Goal: Task Accomplishment & Management: Manage account settings

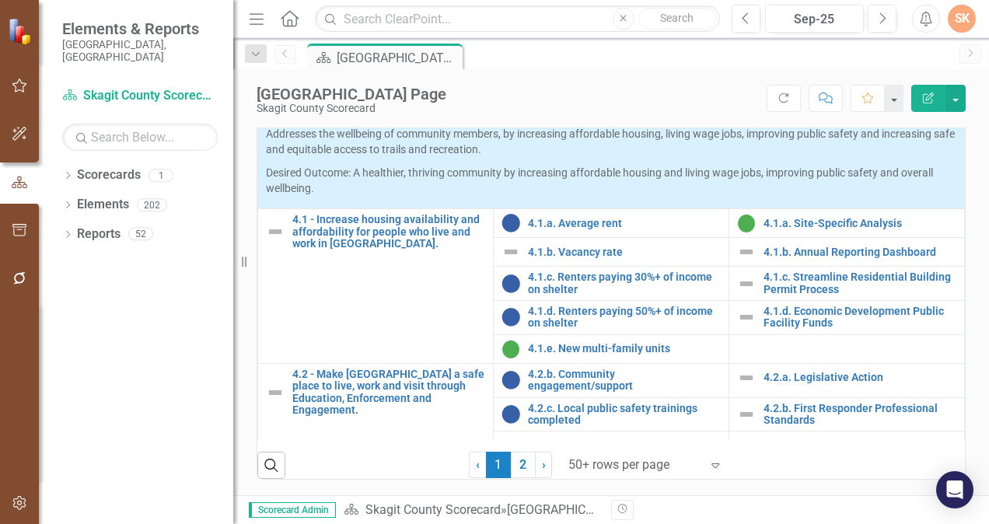
scroll to position [1603, 0]
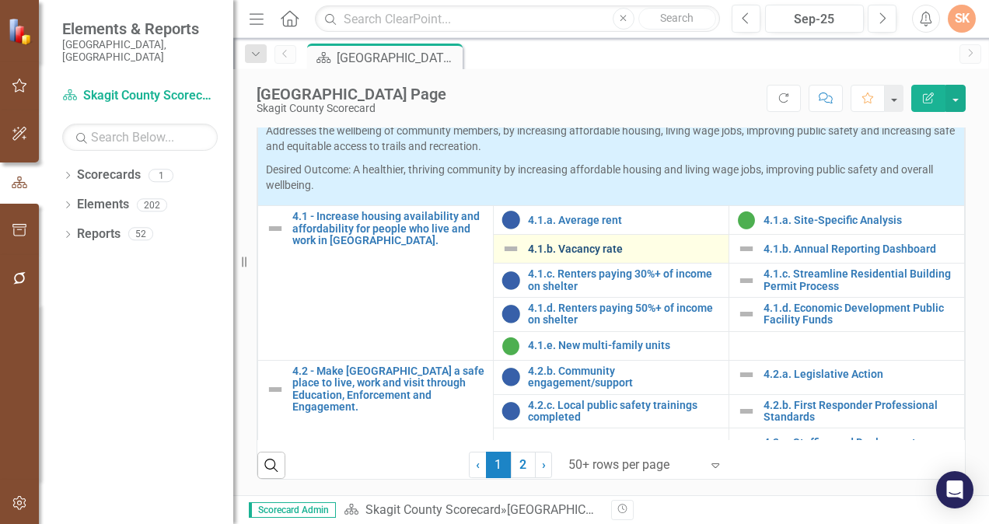
click at [585, 255] on link "4.1.b. Vacancy rate" at bounding box center [624, 249] width 193 height 12
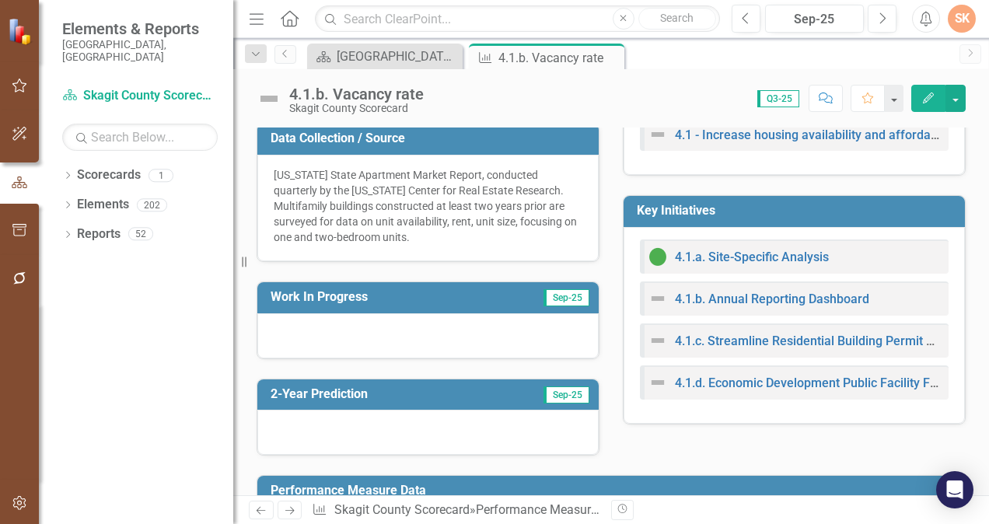
scroll to position [366, 0]
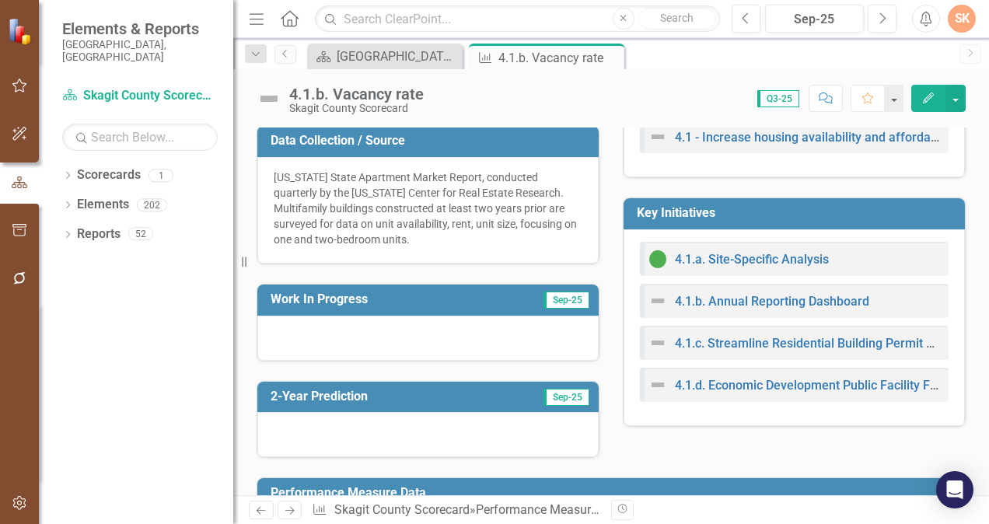
click at [417, 328] on div at bounding box center [427, 338] width 341 height 45
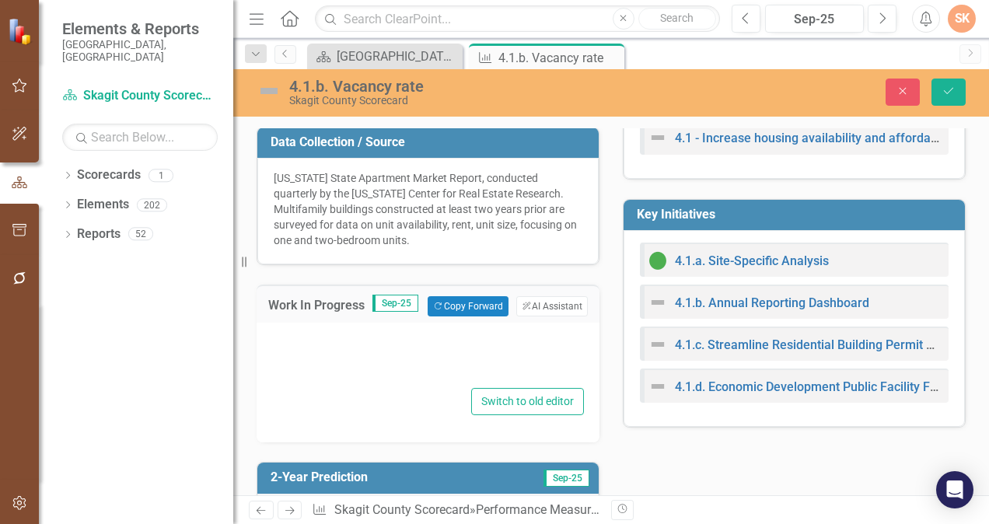
click at [417, 328] on div "Switch to old editor" at bounding box center [428, 383] width 343 height 120
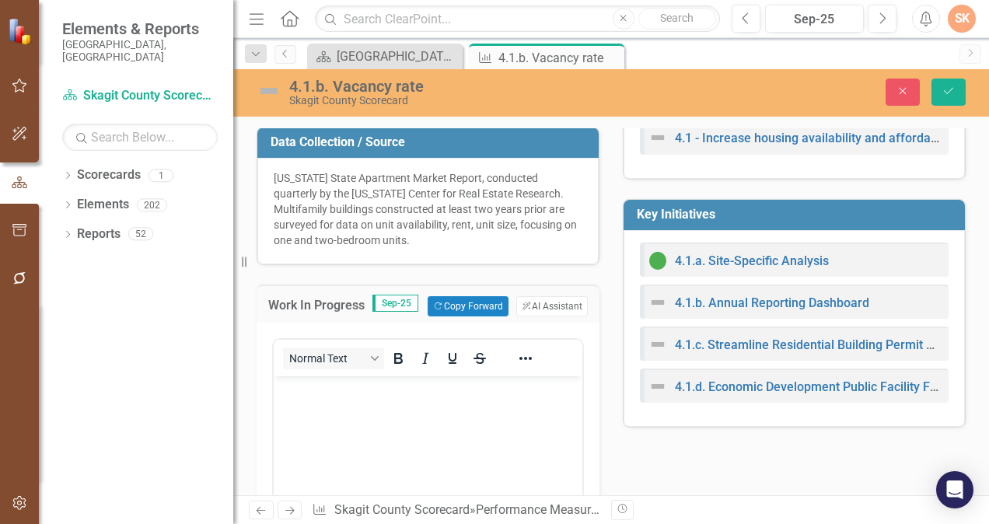
scroll to position [0, 0]
click at [407, 394] on p "Rich Text Area. Press ALT-0 for help." at bounding box center [428, 389] width 301 height 19
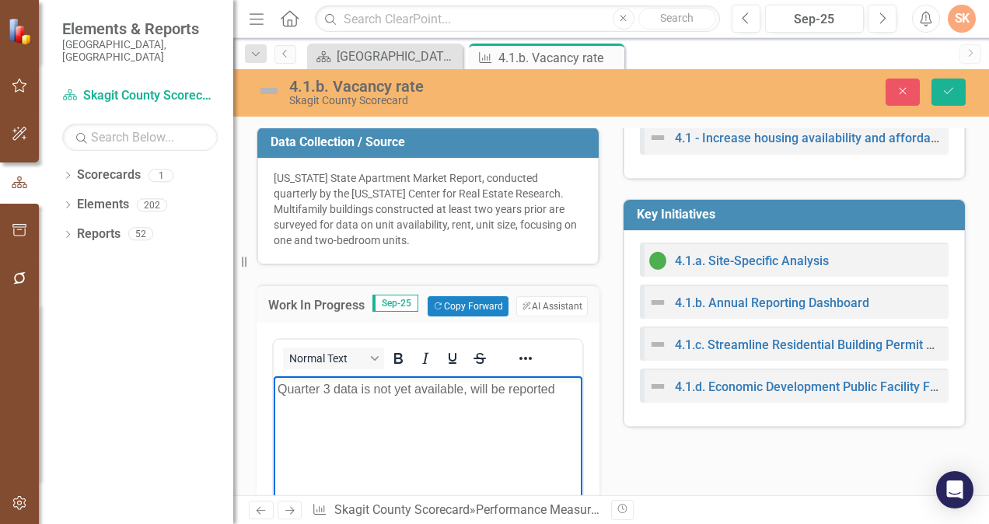
click at [332, 386] on p "Quarter 3 data is not yet available, will be reported" at bounding box center [428, 389] width 301 height 19
click at [404, 403] on p "Quarter 3 2025 data is not yet available, will be reported" at bounding box center [428, 398] width 301 height 37
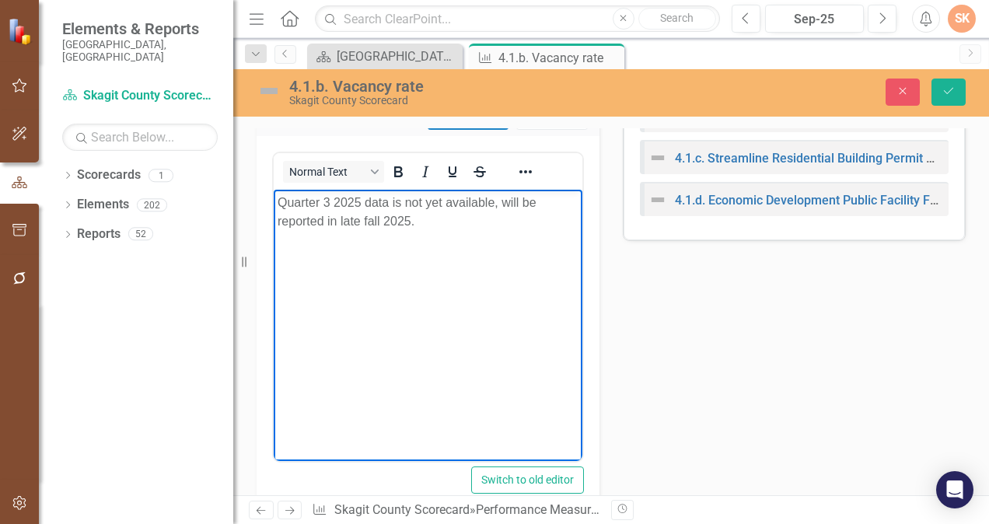
scroll to position [538, 0]
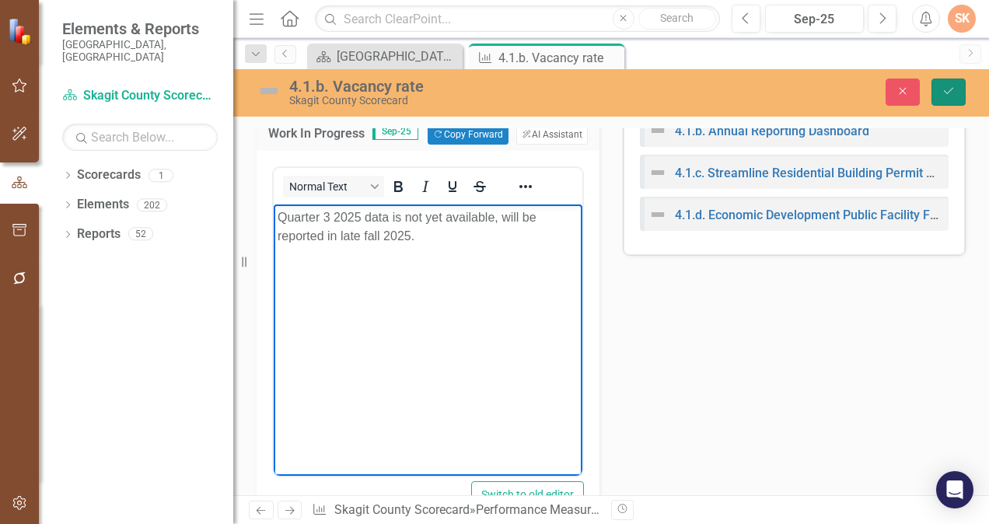
click at [949, 100] on button "Save" at bounding box center [949, 92] width 34 height 27
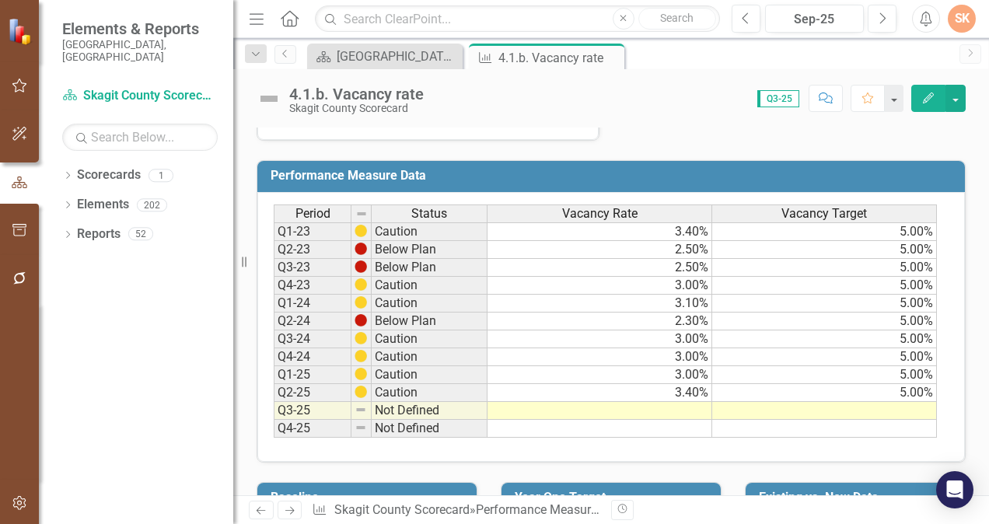
scroll to position [705, 0]
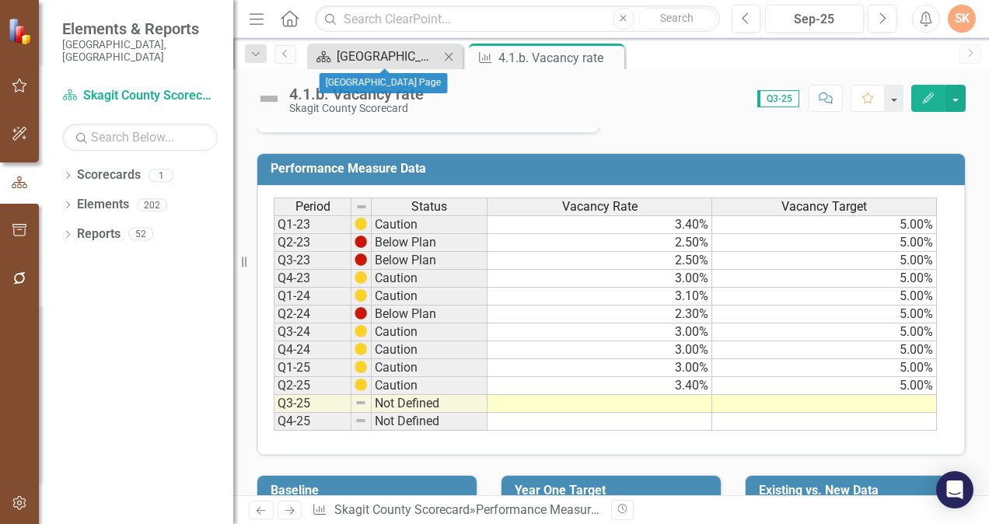
click at [431, 57] on div "[GEOGRAPHIC_DATA] Page" at bounding box center [388, 56] width 103 height 19
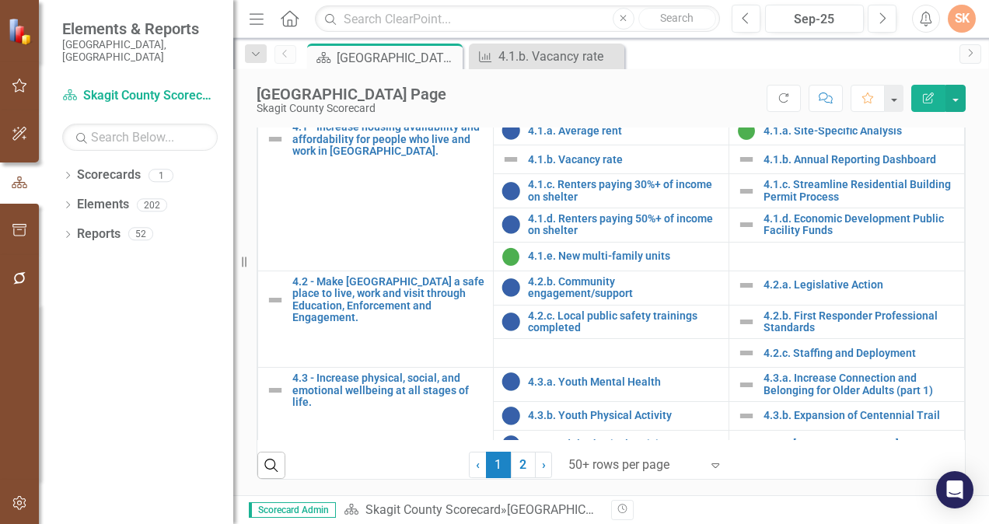
scroll to position [1722, 0]
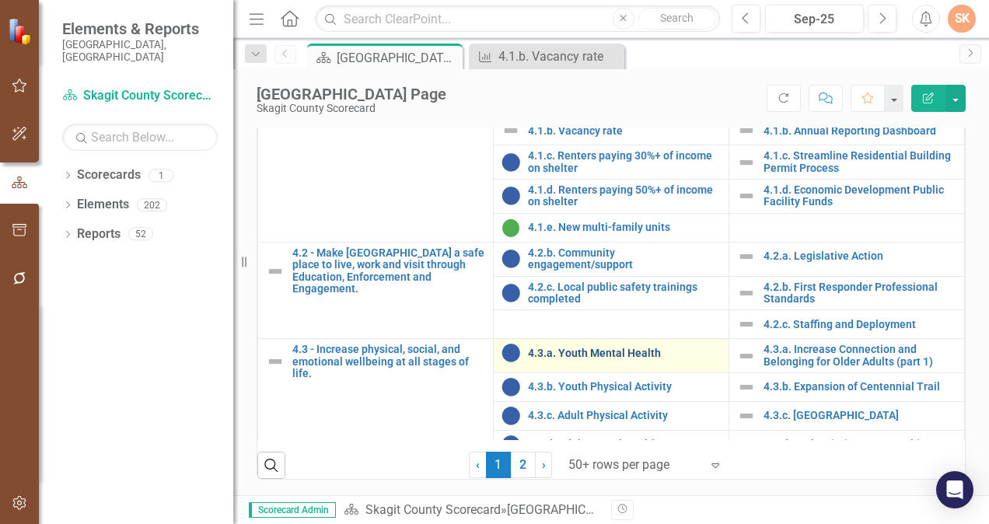
click at [577, 358] on link "4.3.a. Youth Mental Health" at bounding box center [624, 354] width 193 height 12
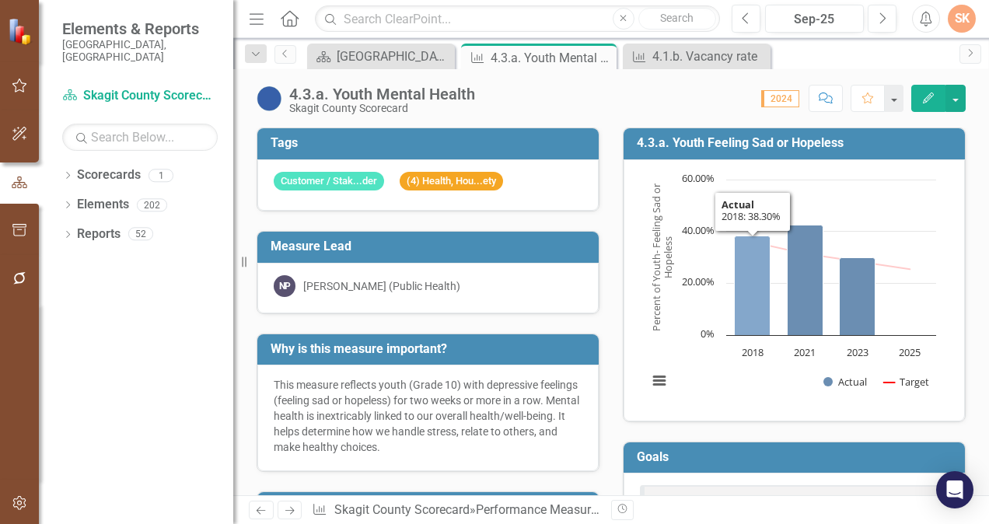
click at [750, 238] on icon "2018, 38.3. Actual." at bounding box center [753, 286] width 36 height 100
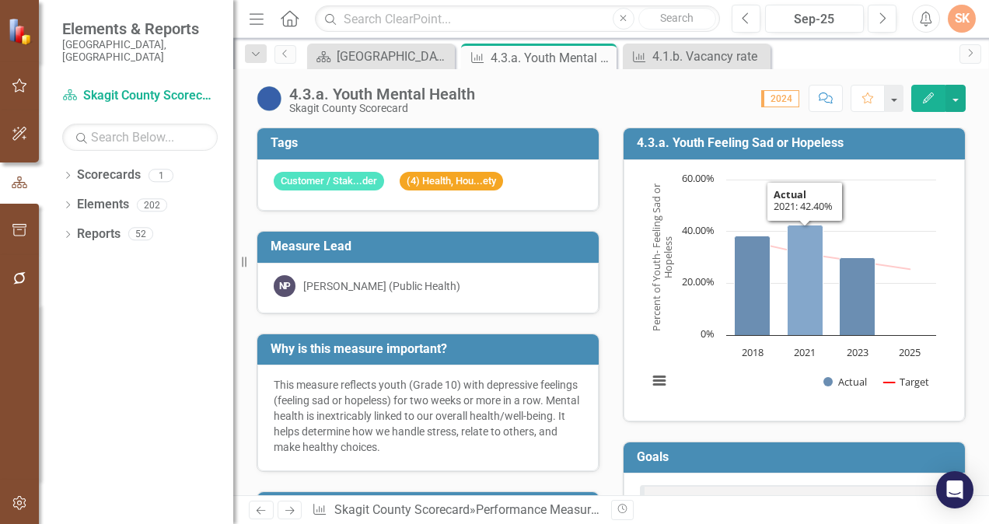
click at [799, 228] on icon "2021, 42.4. Actual." at bounding box center [806, 280] width 36 height 110
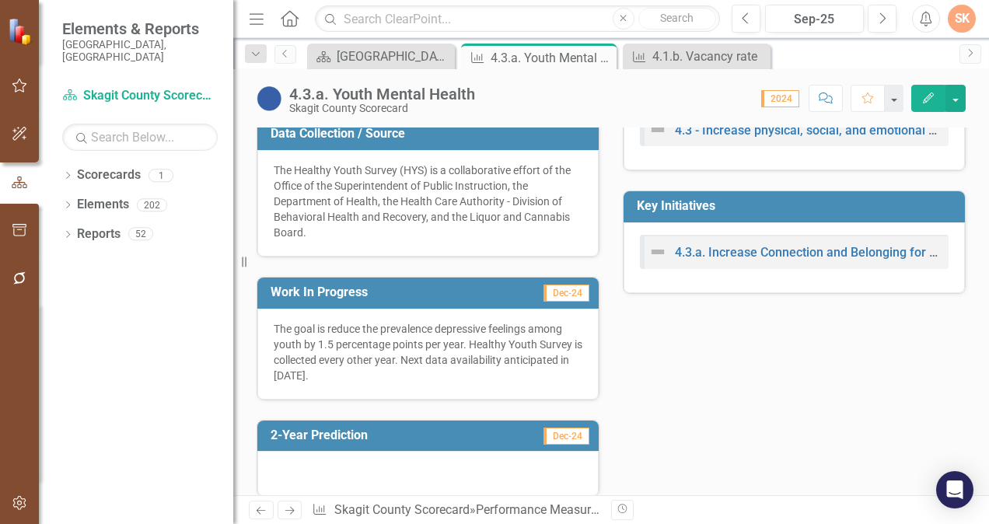
scroll to position [368, 0]
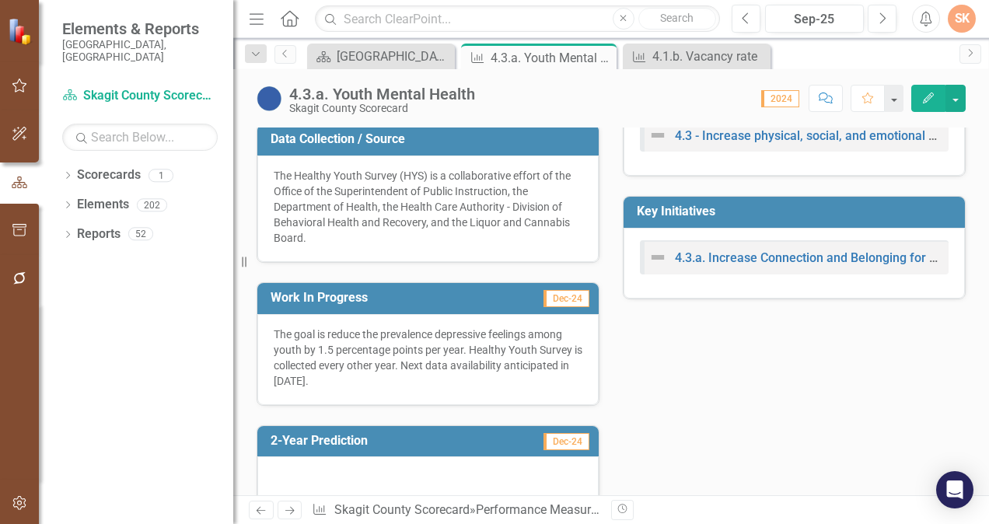
drag, startPoint x: 243, startPoint y: 262, endPoint x: 148, endPoint y: 247, distance: 96.8
click at [148, 247] on div "Elements & Reports [GEOGRAPHIC_DATA], [GEOGRAPHIC_DATA] Scorecard Skagit County…" at bounding box center [116, 262] width 233 height 524
drag, startPoint x: 243, startPoint y: 262, endPoint x: 138, endPoint y: 253, distance: 104.6
click at [138, 253] on div "Elements & Reports [GEOGRAPHIC_DATA], [GEOGRAPHIC_DATA] Scorecard Skagit County…" at bounding box center [116, 262] width 233 height 524
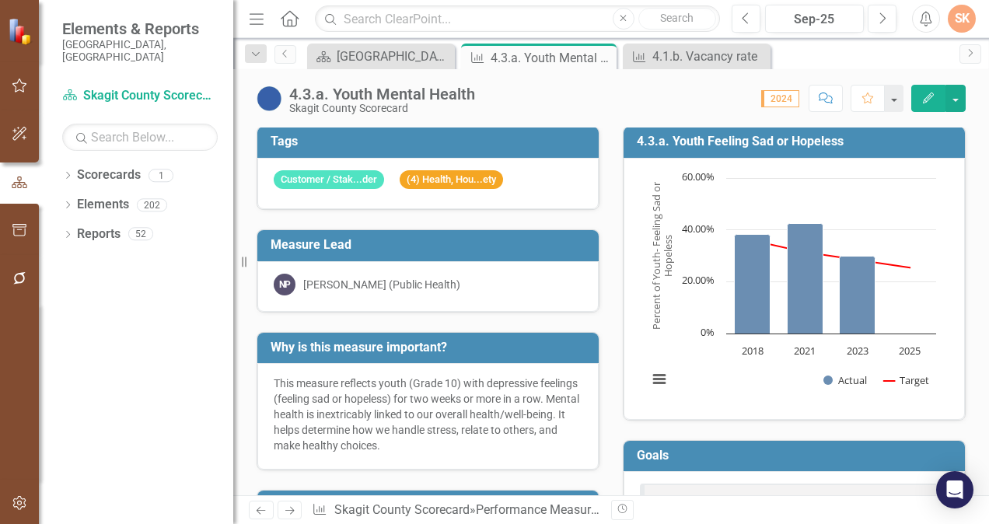
scroll to position [0, 0]
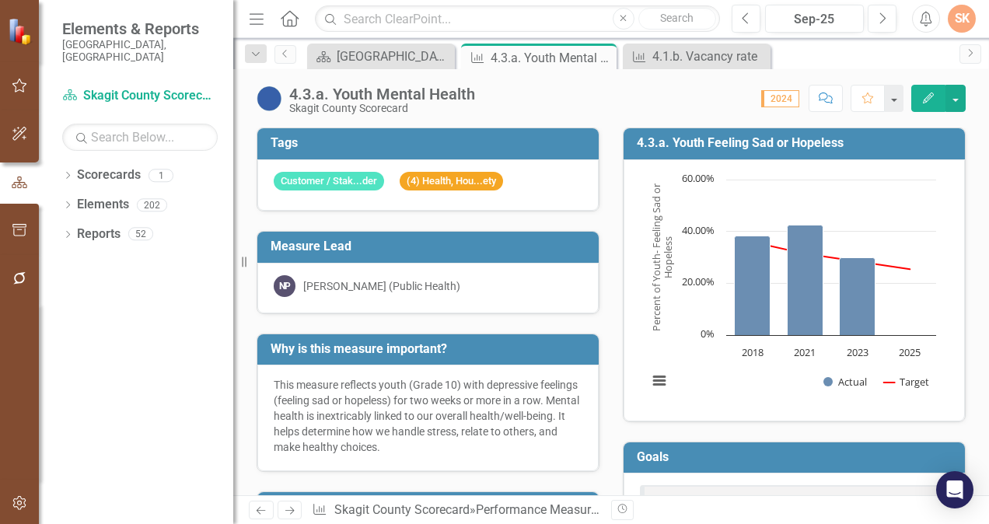
click at [893, 134] on td "4.3.a. Youth Feeling Sad or Hopeless" at bounding box center [797, 145] width 320 height 26
click at [851, 274] on icon "2023, 29.9. Actual." at bounding box center [858, 296] width 36 height 78
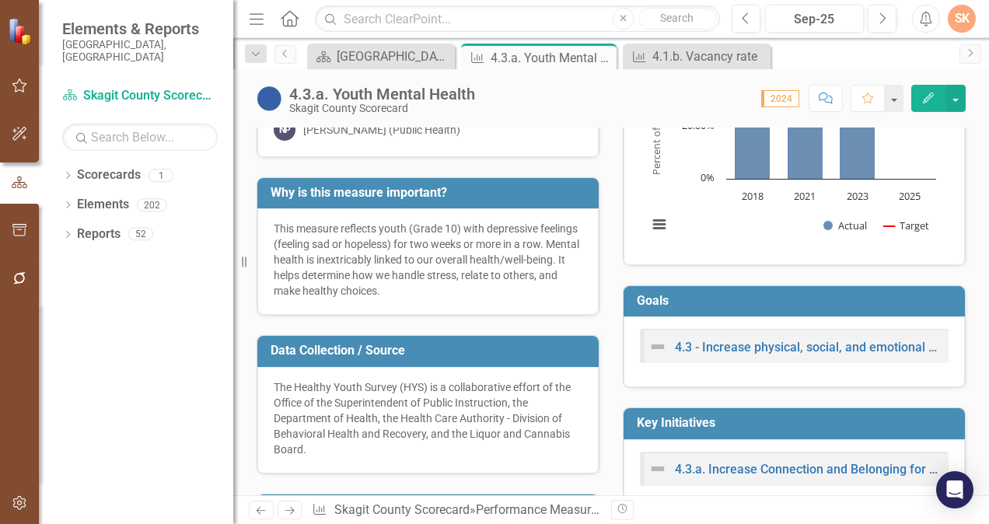
scroll to position [152, 0]
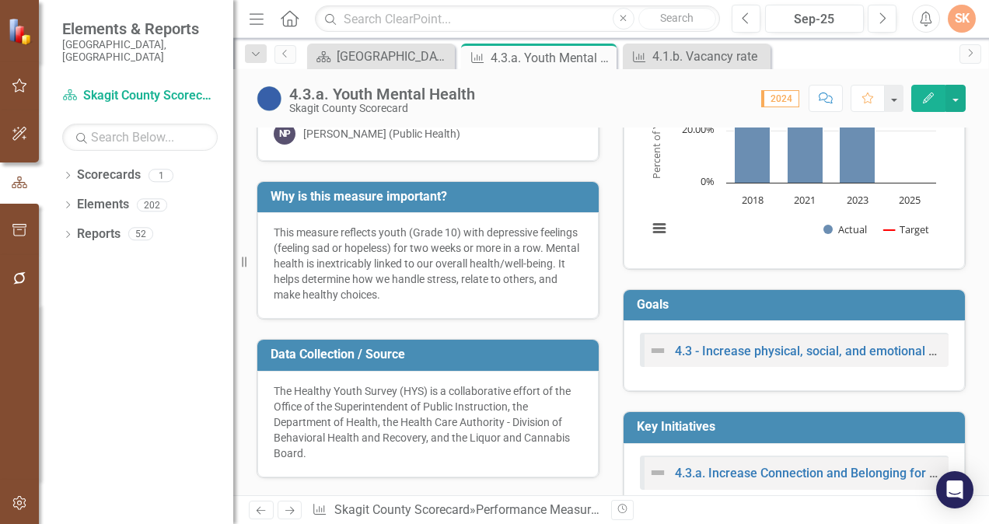
click at [302, 254] on p "This measure reflects youth (Grade 10) with depressive feelings (feeling sad or…" at bounding box center [428, 264] width 309 height 78
click at [501, 201] on td "Why is this measure important?" at bounding box center [431, 199] width 320 height 26
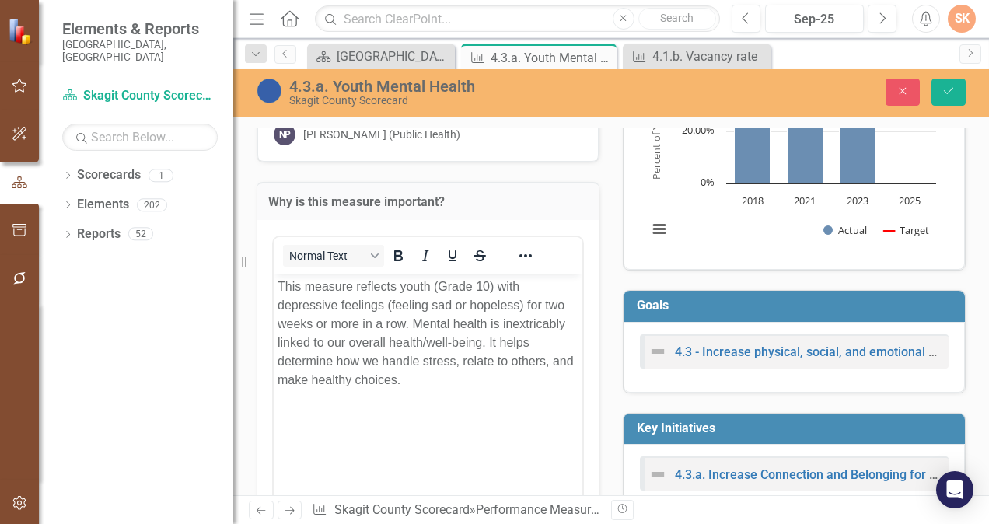
scroll to position [0, 0]
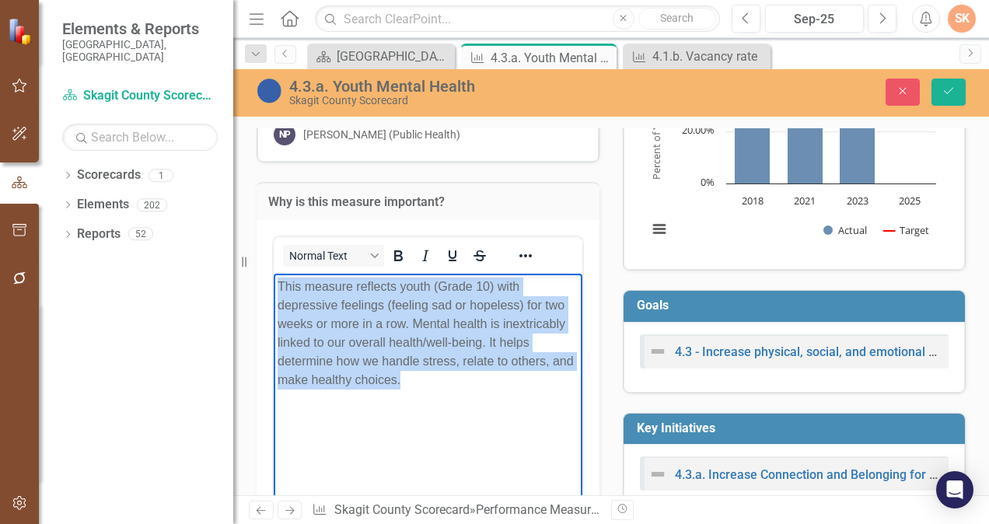
drag, startPoint x: 278, startPoint y: 285, endPoint x: 466, endPoint y: 382, distance: 210.7
click at [466, 382] on p "This measure reflects youth (Grade 10) with depressive feelings (feeling sad or…" at bounding box center [428, 333] width 301 height 112
copy p "This measure reflects youth (Grade 10) with depressive feelings (feeling sad or…"
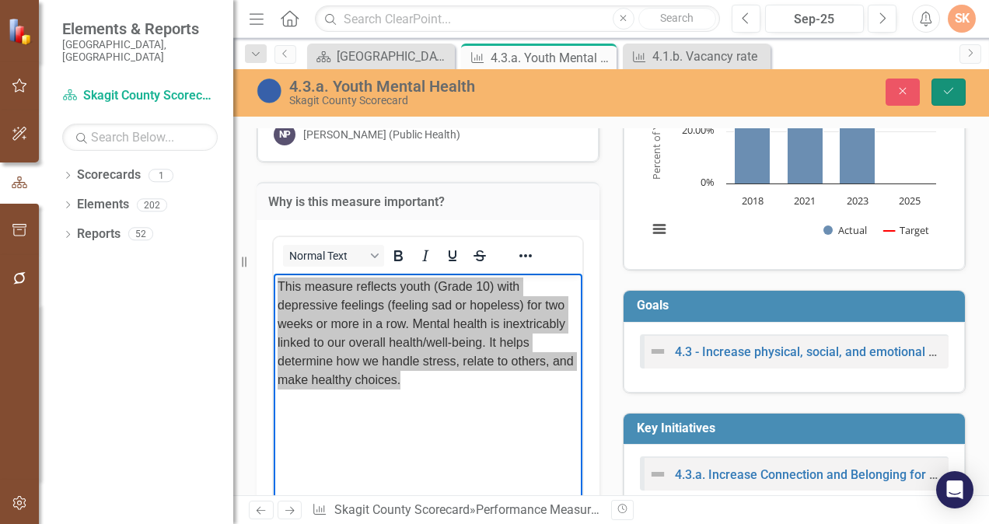
click at [949, 90] on icon "Save" at bounding box center [949, 91] width 14 height 11
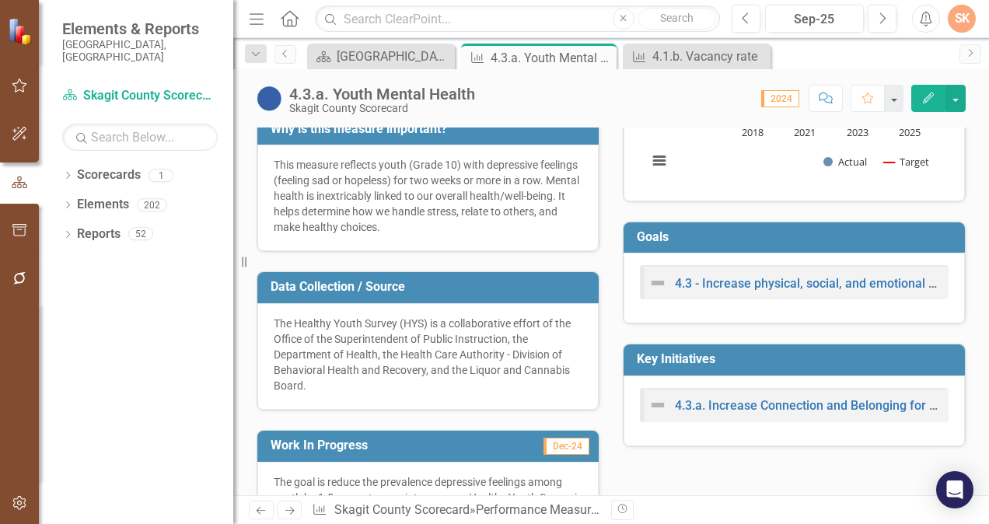
scroll to position [228, 0]
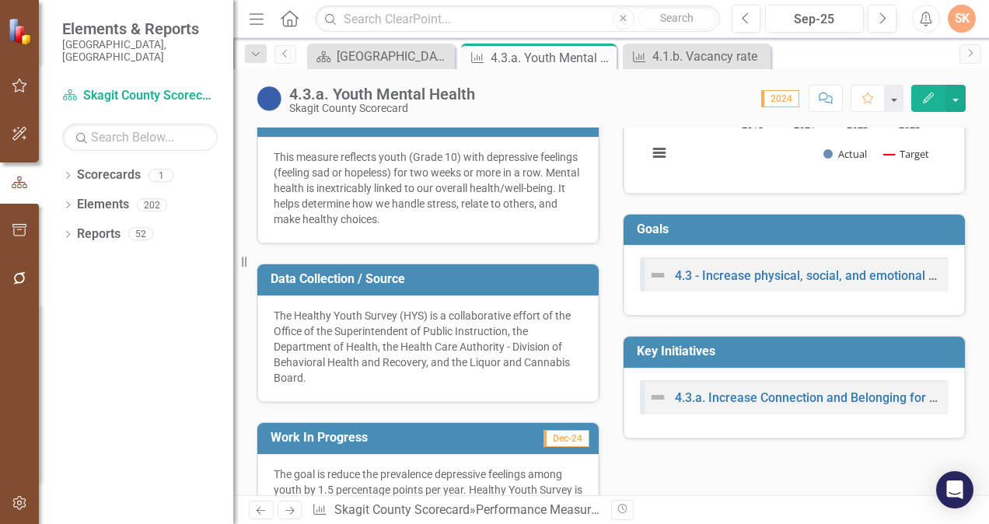
click at [364, 393] on div "The Healthy Youth Survey (HYS) is a collaborative effort of the Office of the S…" at bounding box center [427, 348] width 341 height 107
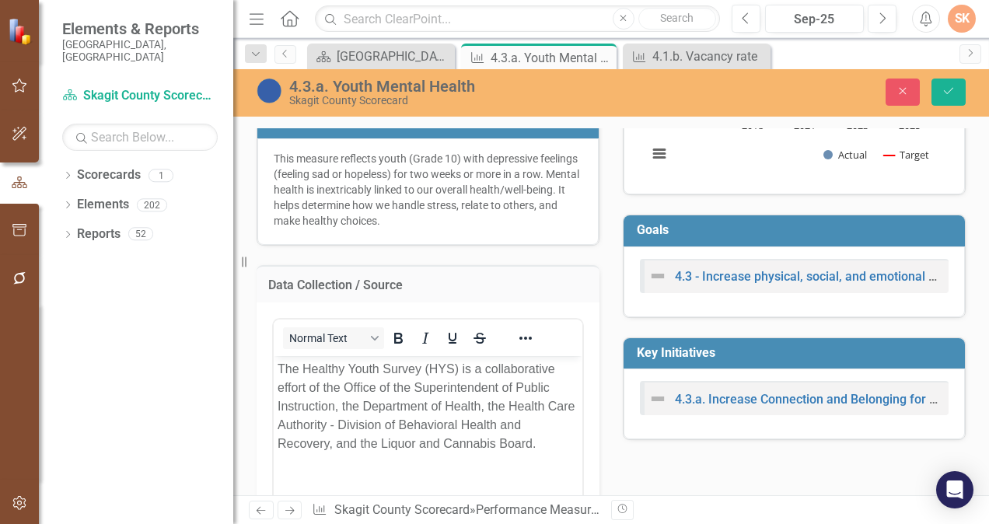
scroll to position [0, 0]
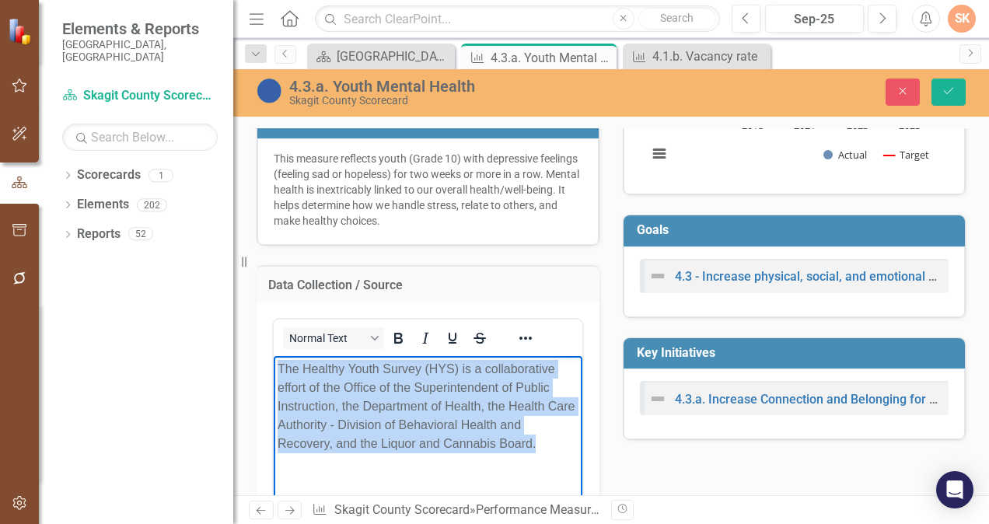
drag, startPoint x: 278, startPoint y: 367, endPoint x: 544, endPoint y: 449, distance: 279.2
click at [544, 449] on p "The Healthy Youth Survey (HYS) is a collaborative effort of the Office of the S…" at bounding box center [428, 406] width 301 height 93
copy p "The Healthy Youth Survey (HYS) is a collaborative effort of the Office of the S…"
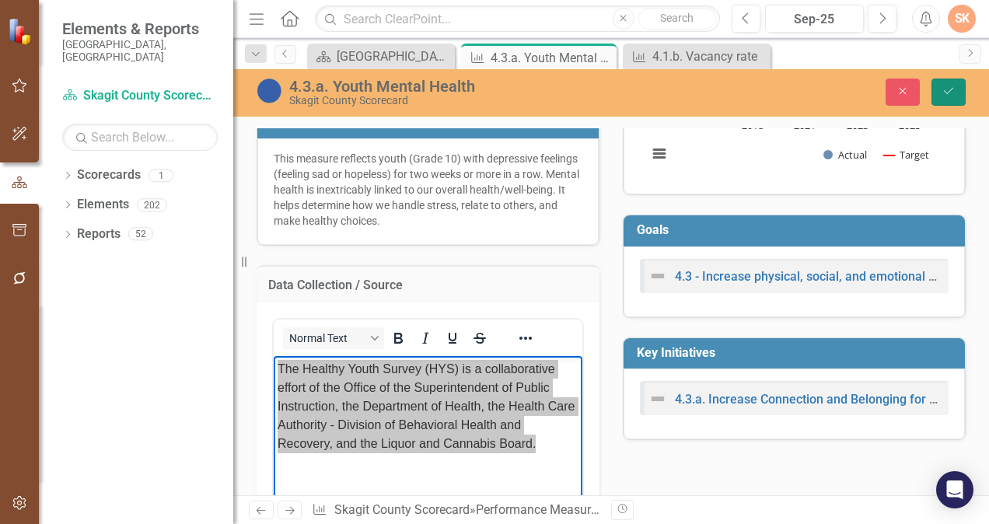
click at [949, 90] on icon "Save" at bounding box center [949, 91] width 14 height 11
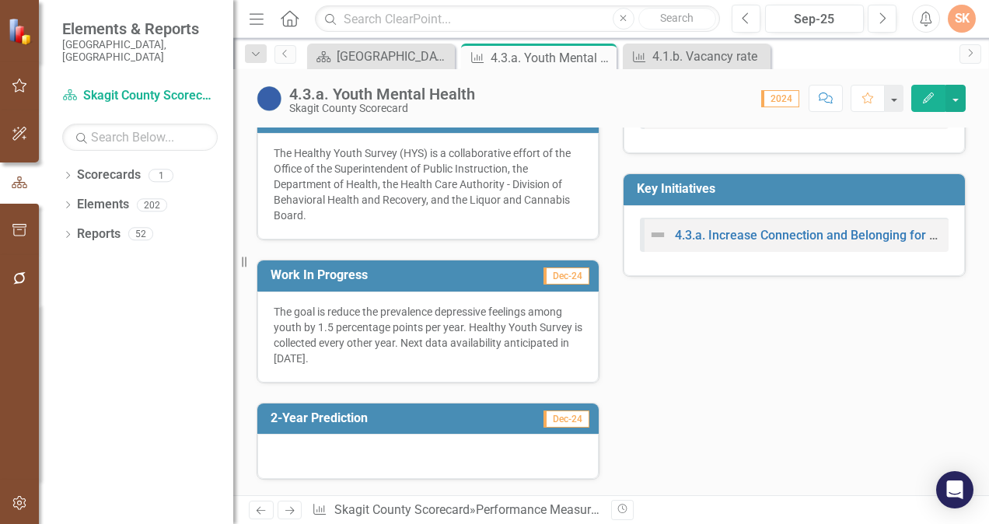
scroll to position [392, 0]
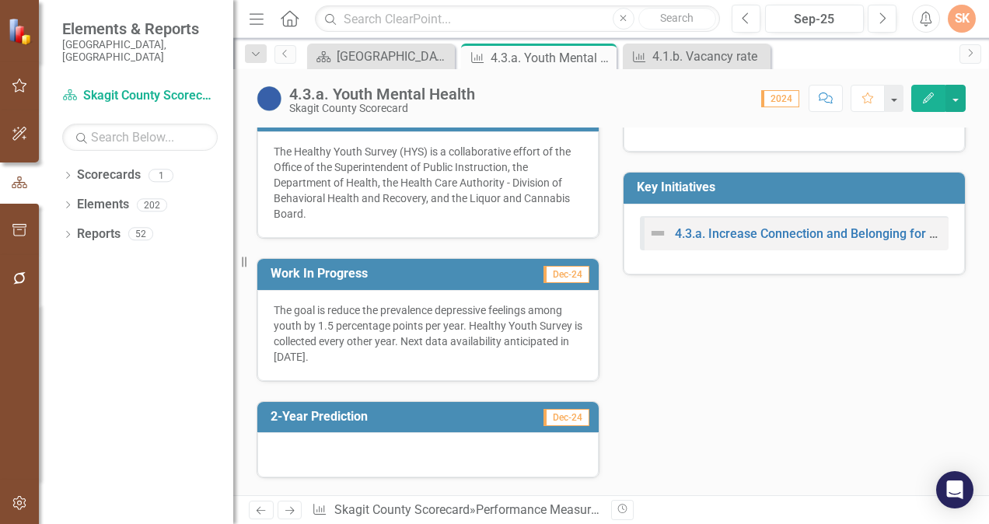
click at [486, 275] on td "Dec-24" at bounding box center [538, 276] width 105 height 26
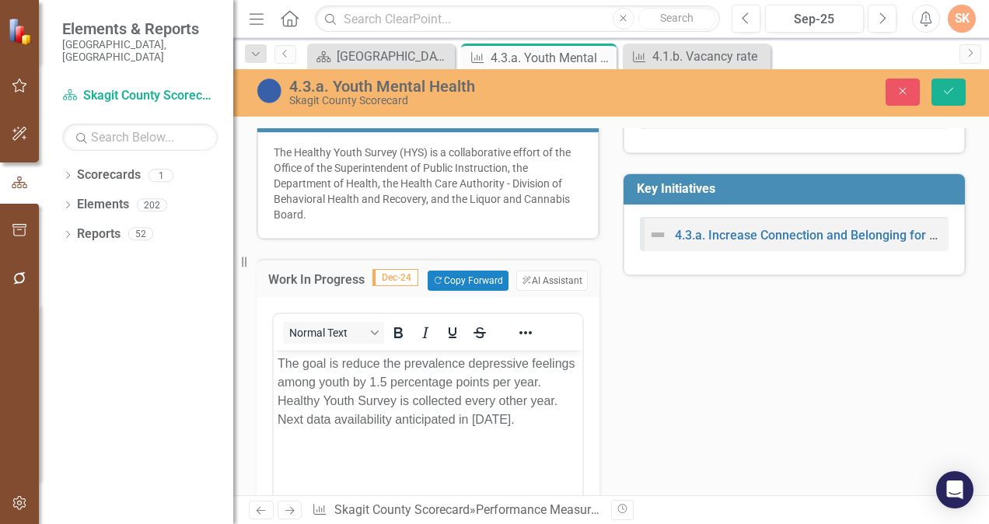
scroll to position [0, 0]
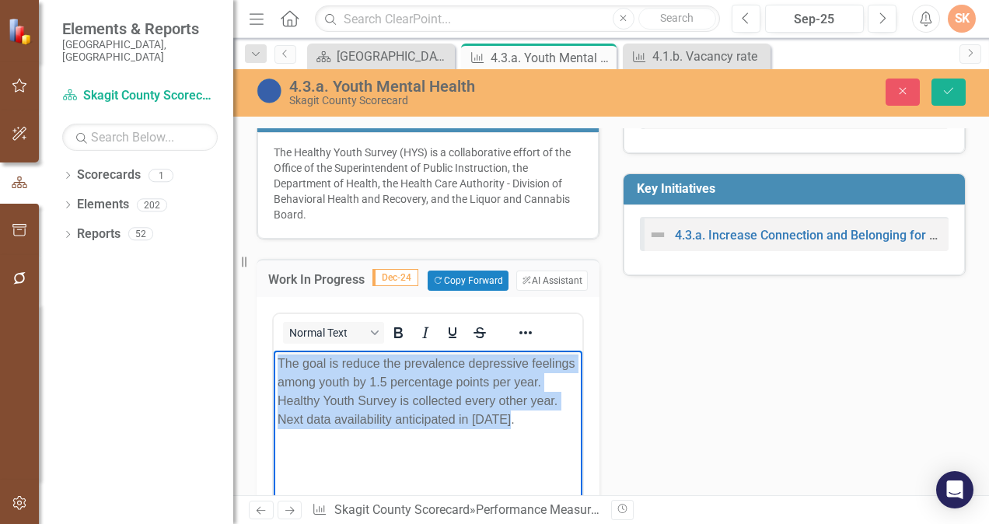
drag, startPoint x: 275, startPoint y: 356, endPoint x: 540, endPoint y: 421, distance: 272.1
click at [540, 421] on body "The goal is reduce the prevalence depressive feelings among youth by 1.5 percen…" at bounding box center [428, 467] width 309 height 233
copy p "The goal is reduce the prevalence depressive feelings among youth by 1.5 percen…"
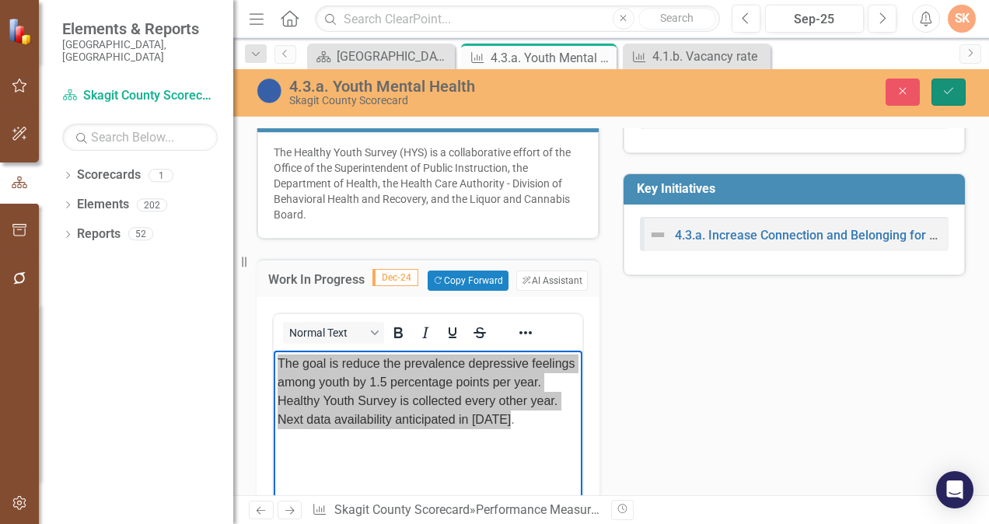
click at [956, 99] on button "Save" at bounding box center [949, 92] width 34 height 27
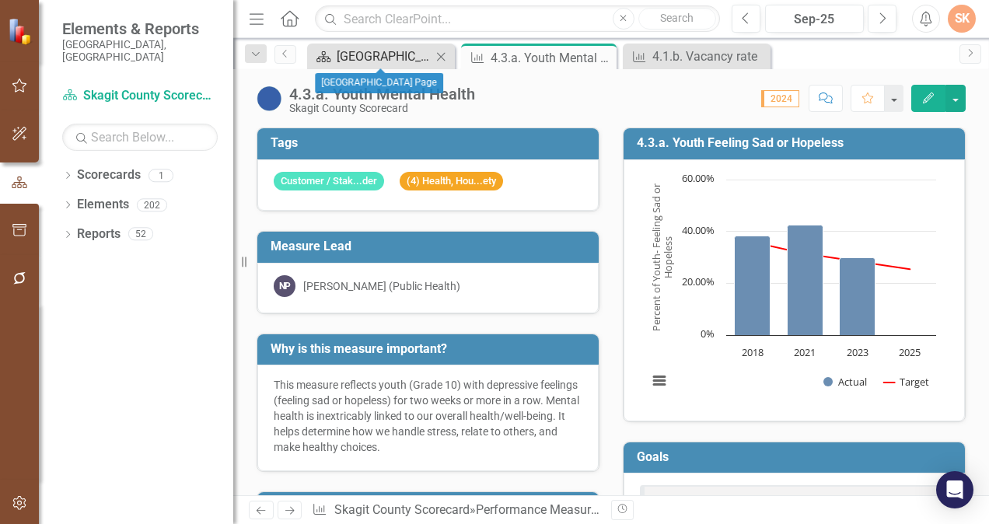
click at [361, 52] on div "[GEOGRAPHIC_DATA] Page" at bounding box center [384, 56] width 95 height 19
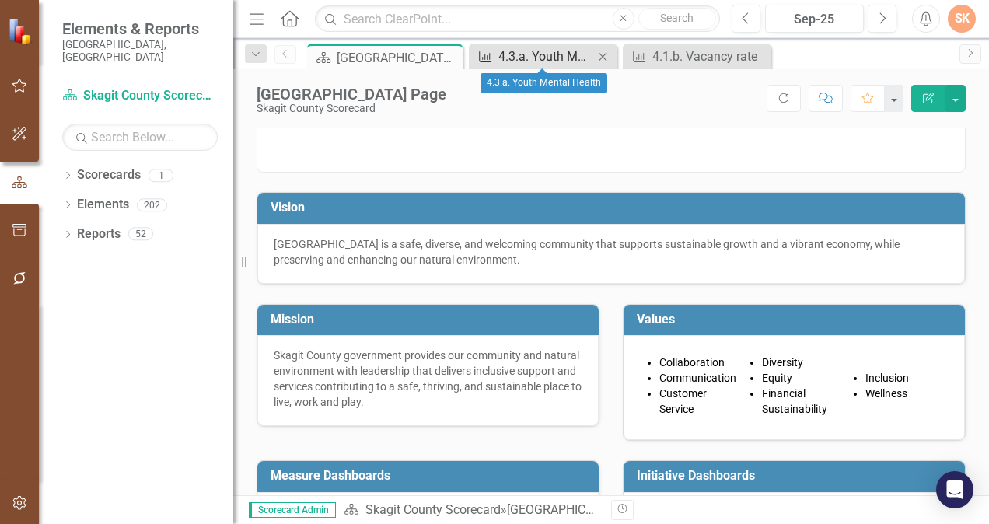
click at [526, 52] on div "4.3.a. Youth Mental Health" at bounding box center [545, 56] width 95 height 19
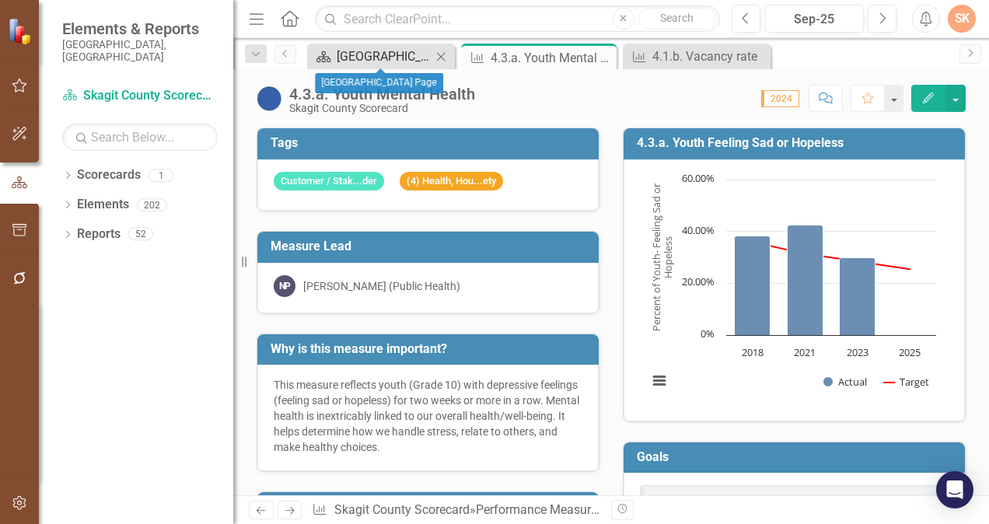
click at [425, 62] on div "[GEOGRAPHIC_DATA] Page" at bounding box center [384, 56] width 95 height 19
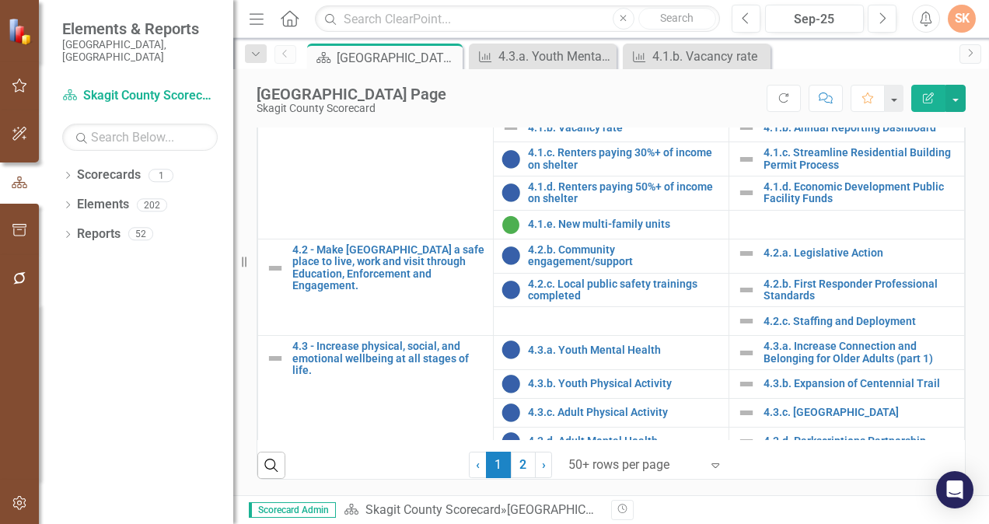
scroll to position [1806, 0]
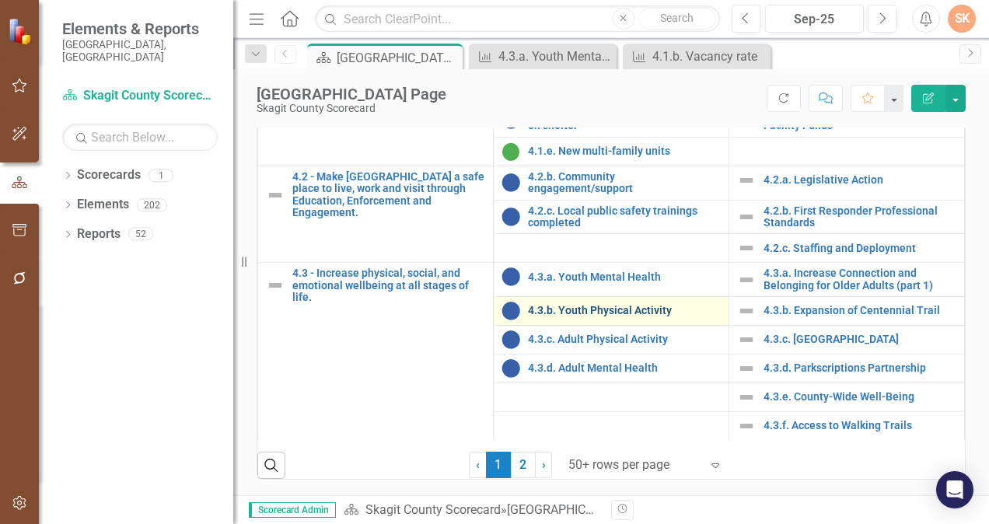
click at [577, 313] on link "4.3.b. Youth Physical Activity" at bounding box center [624, 311] width 193 height 12
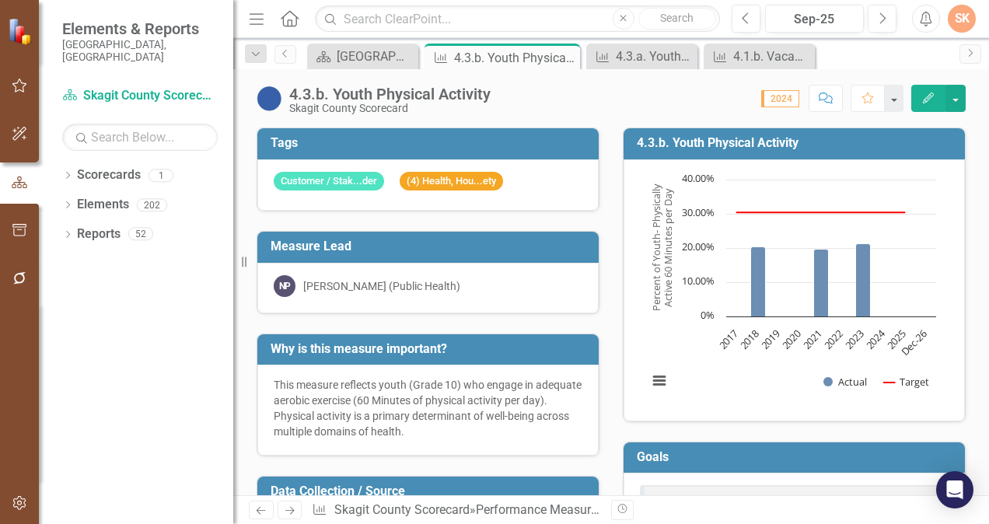
click at [530, 345] on h3 "Why is this measure important?" at bounding box center [431, 349] width 320 height 14
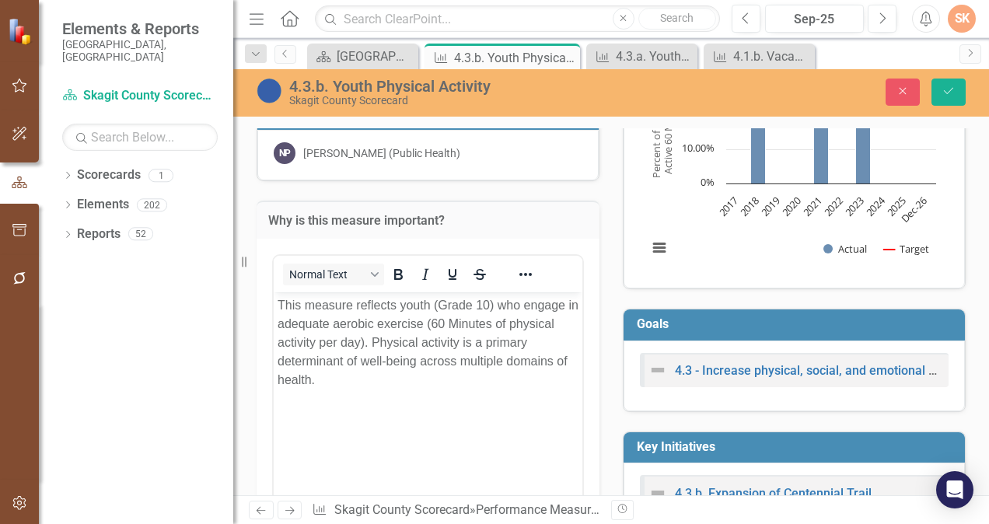
scroll to position [131, 0]
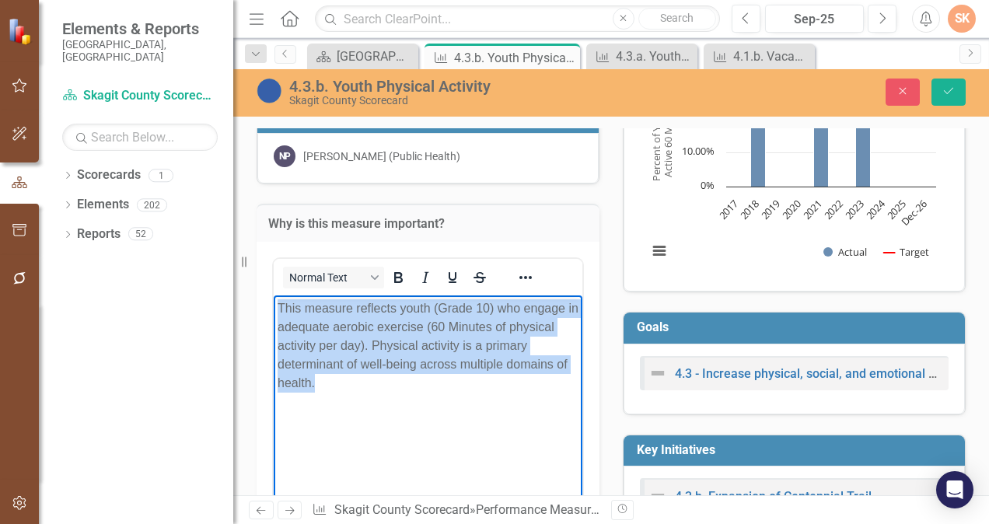
drag, startPoint x: 280, startPoint y: 307, endPoint x: 342, endPoint y: 375, distance: 91.9
click at [342, 375] on p "This measure reflects youth (Grade 10) who engage in adequate aerobic exercise …" at bounding box center [428, 345] width 301 height 93
copy p "This measure reflects youth (Grade 10) who engage in adequate aerobic exercise …"
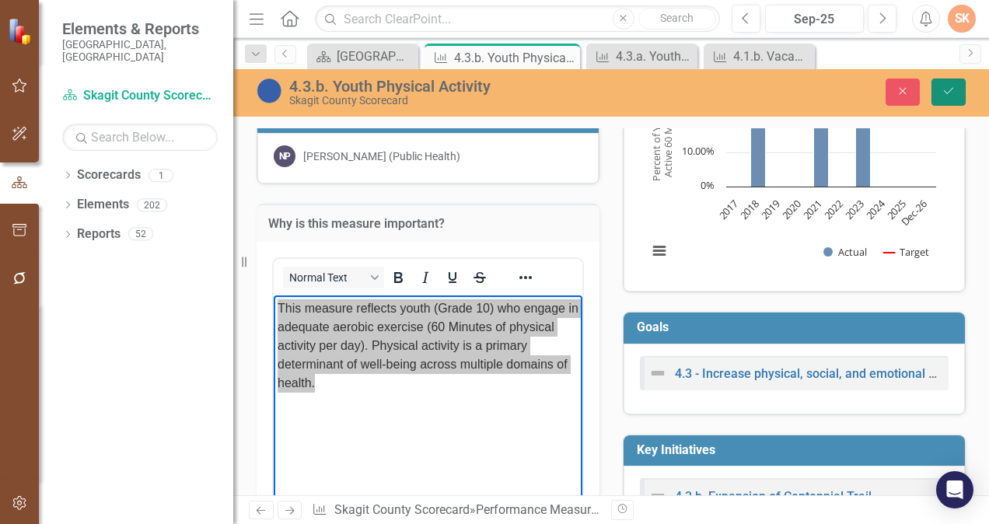
click at [964, 91] on button "Save" at bounding box center [949, 92] width 34 height 27
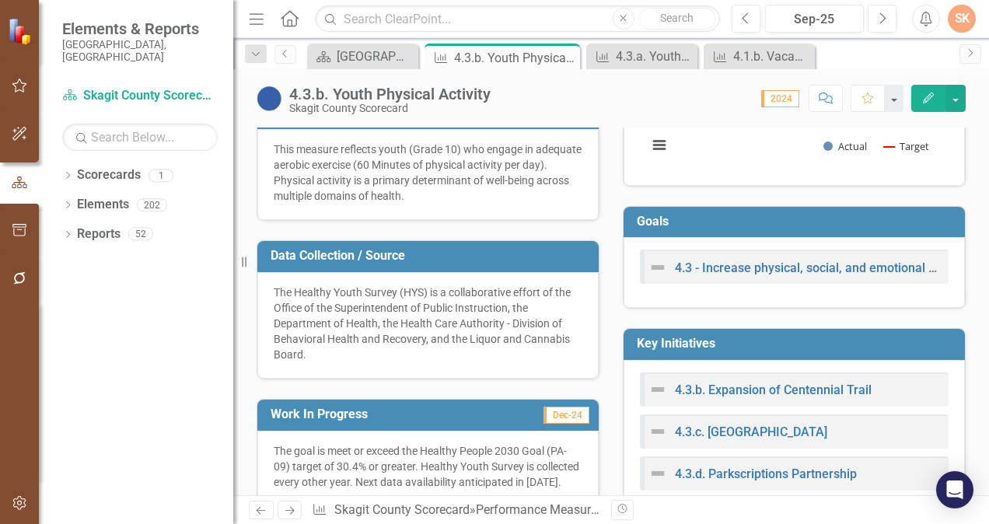
scroll to position [237, 0]
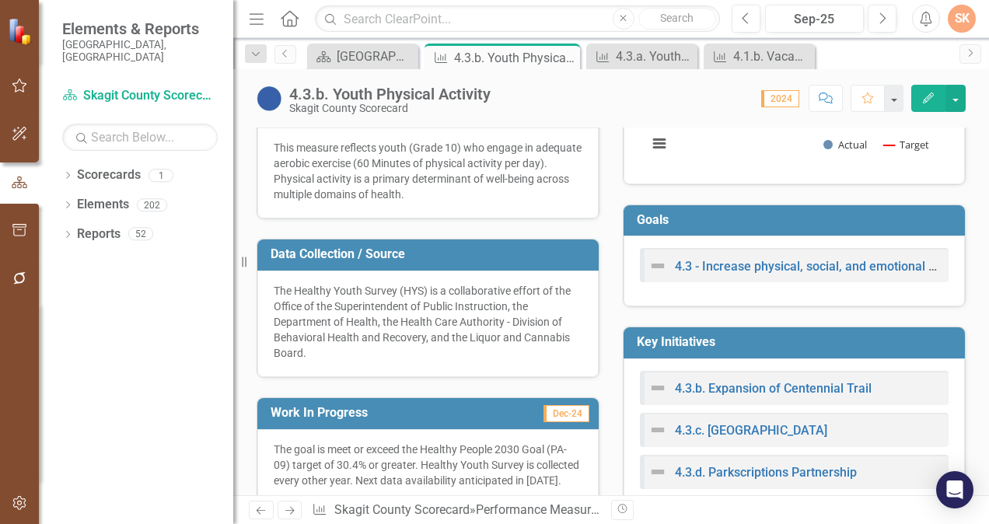
click at [502, 253] on h3 "Data Collection / Source" at bounding box center [431, 254] width 320 height 14
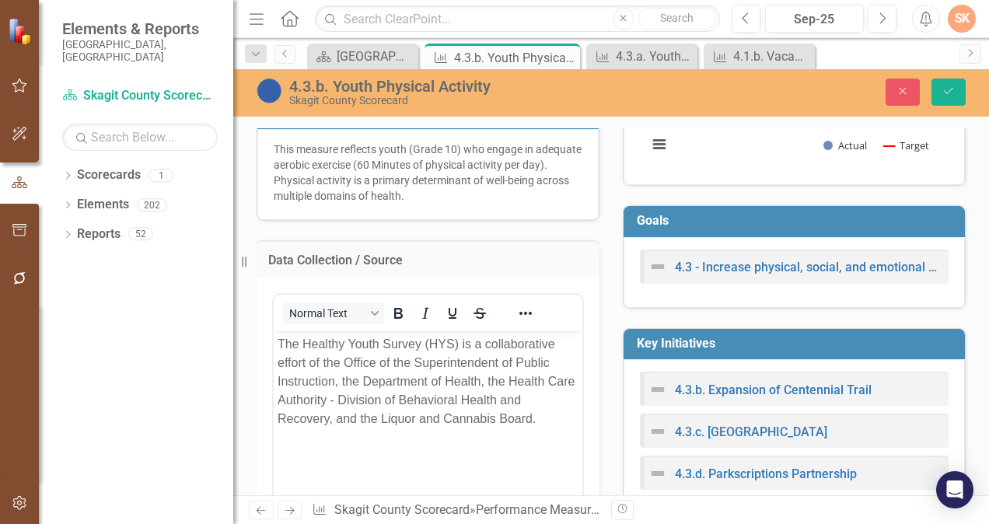
scroll to position [0, 0]
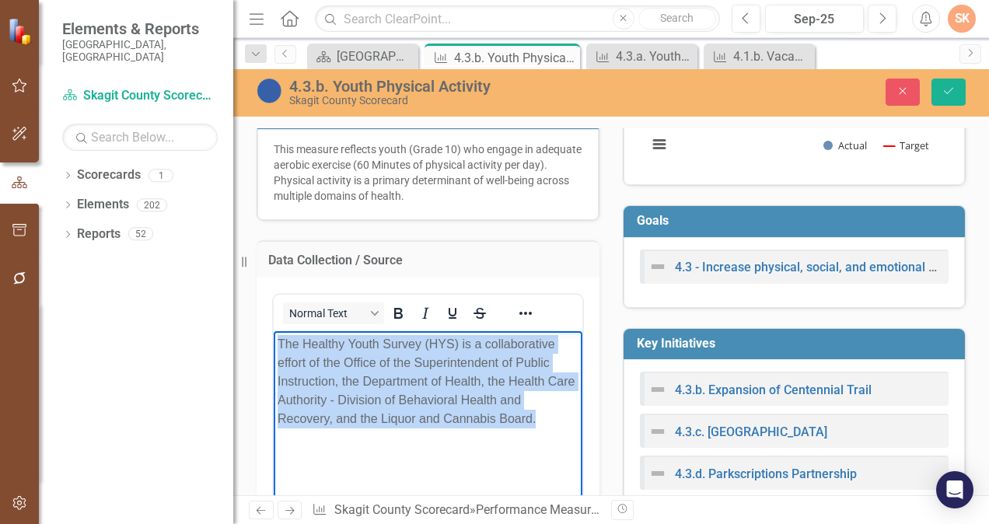
drag, startPoint x: 278, startPoint y: 345, endPoint x: 543, endPoint y: 418, distance: 274.3
click at [543, 418] on p "The Healthy Youth Survey (HYS) is a collaborative effort of the Office of the S…" at bounding box center [428, 381] width 301 height 93
copy p "The Healthy Youth Survey (HYS) is a collaborative effort of the Office of the S…"
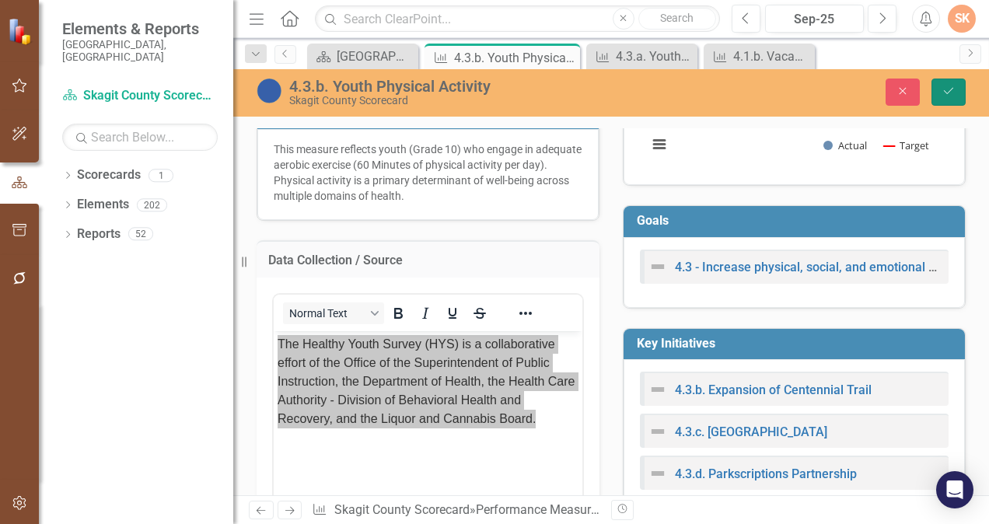
click at [948, 84] on button "Save" at bounding box center [949, 92] width 34 height 27
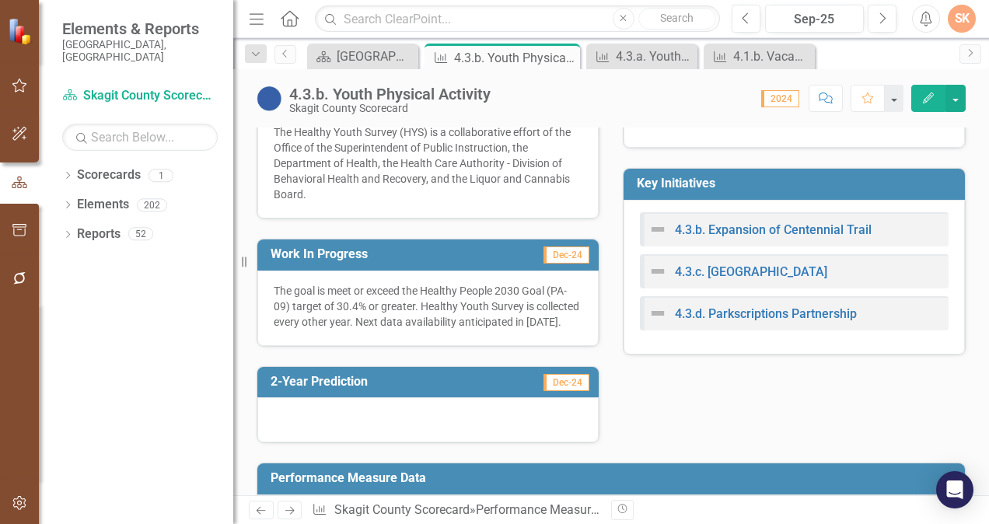
scroll to position [407, 0]
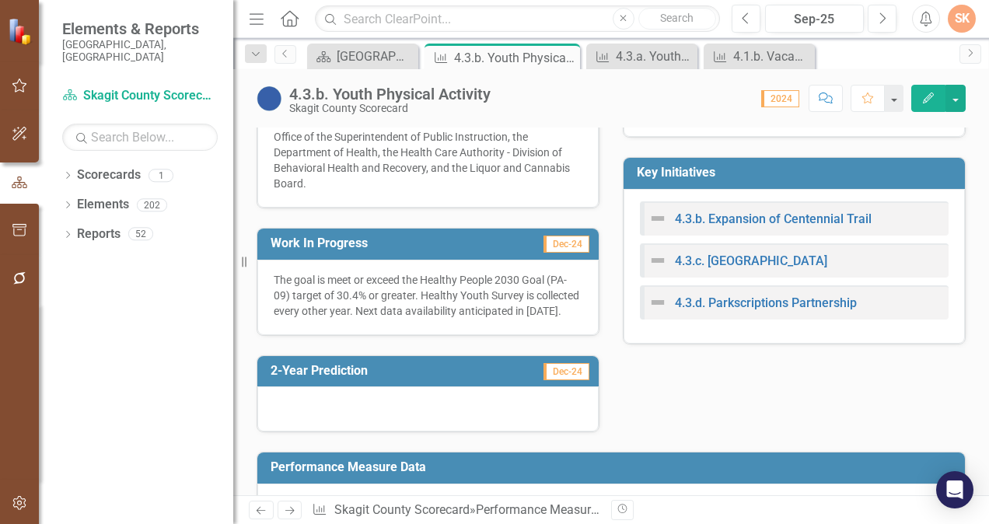
click at [457, 239] on h3 "Work In Progress" at bounding box center [378, 243] width 215 height 14
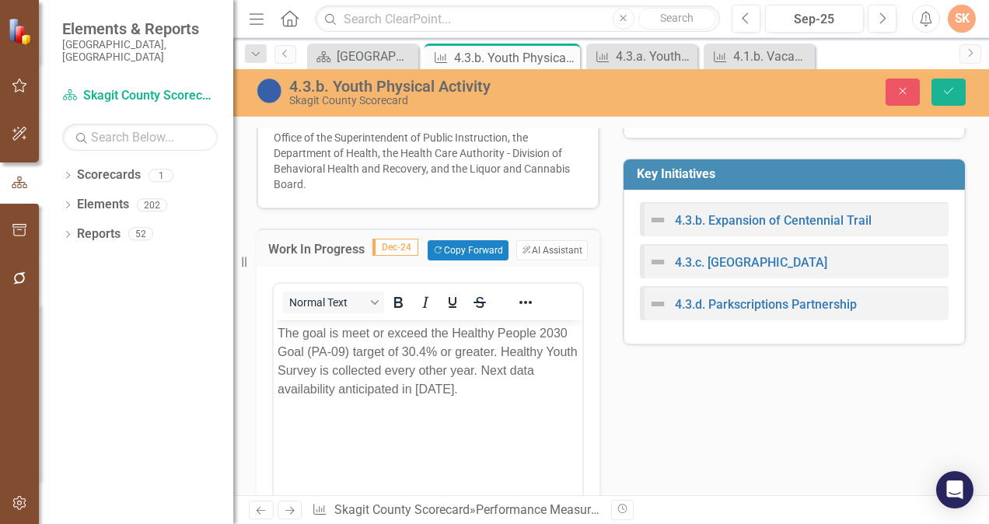
scroll to position [0, 0]
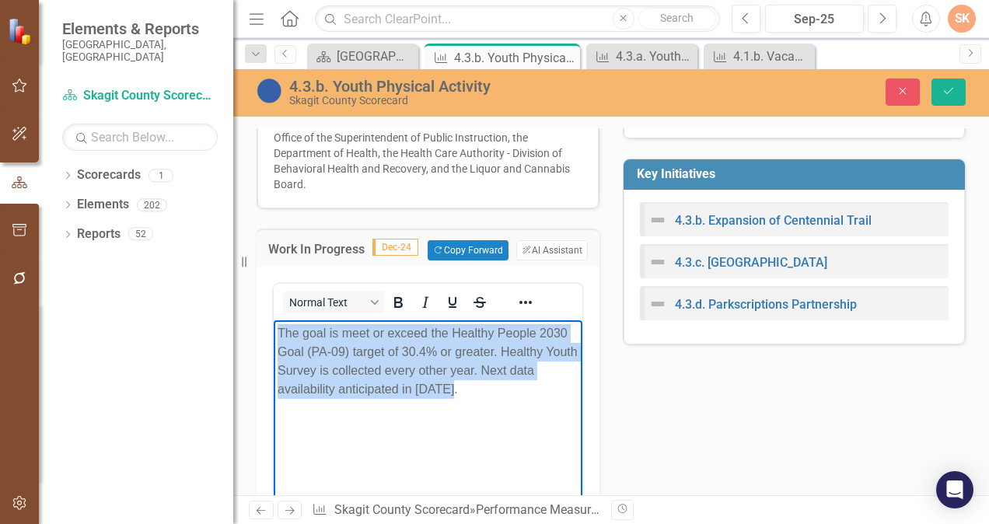
drag, startPoint x: 279, startPoint y: 331, endPoint x: 459, endPoint y: 400, distance: 192.5
click at [459, 400] on body "The goal is meet or exceed the Healthy People 2030 Goal (PA-09) target of 30.4%…" at bounding box center [428, 436] width 309 height 233
copy p "The goal is meet or exceed the Healthy People 2030 Goal (PA-09) target of 30.4%…"
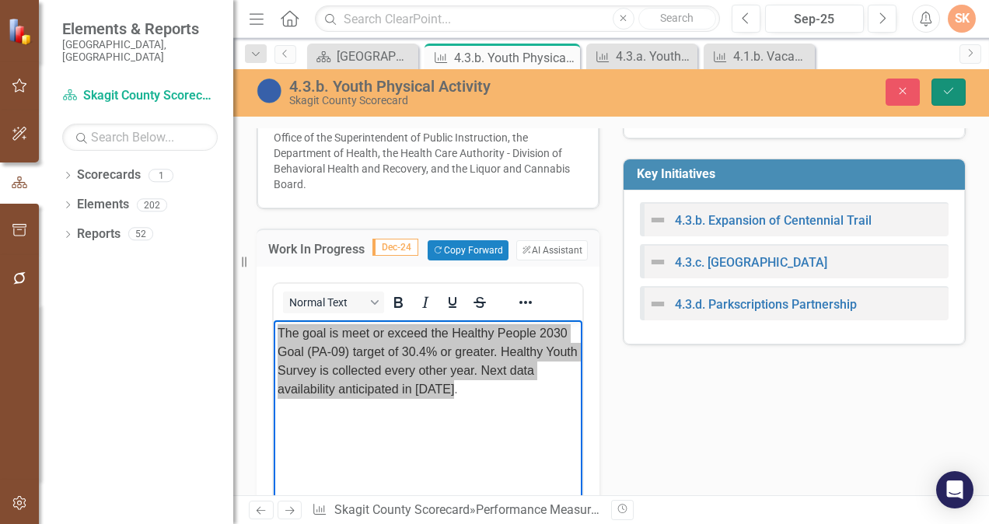
click at [953, 94] on icon "Save" at bounding box center [949, 91] width 14 height 11
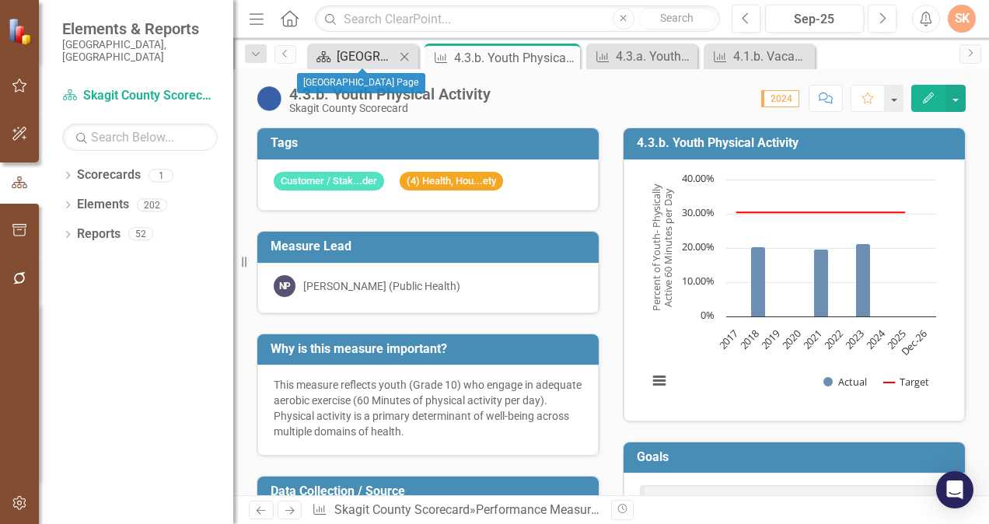
click at [360, 59] on div "[GEOGRAPHIC_DATA] Page" at bounding box center [366, 56] width 58 height 19
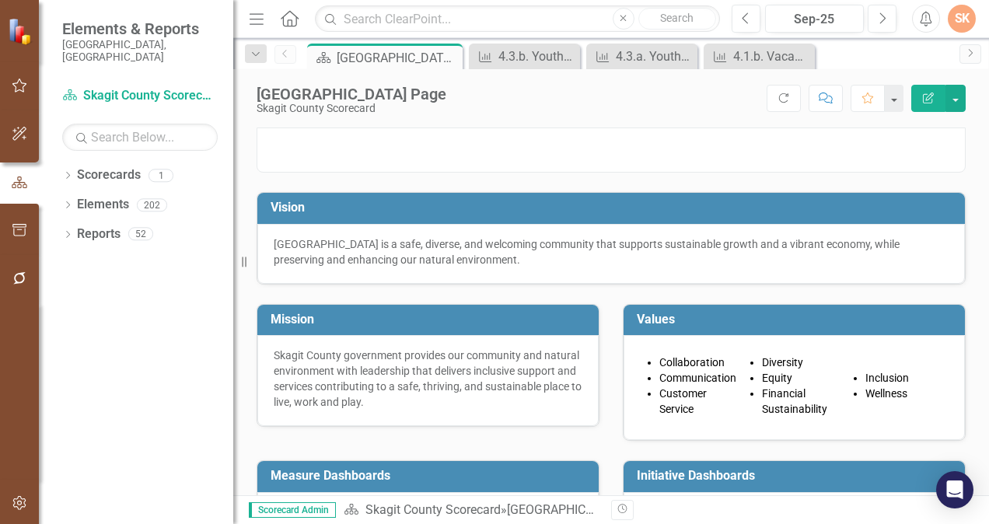
click at [642, 104] on div "Score: N/A Sep-25 Completed Refresh Comment Favorite Edit Report" at bounding box center [710, 98] width 512 height 26
